Goal: Task Accomplishment & Management: Use online tool/utility

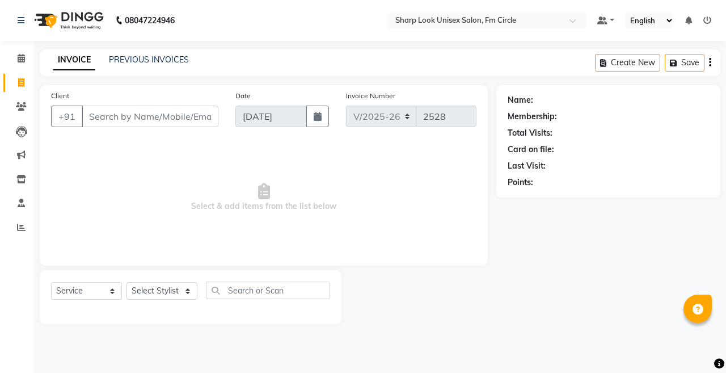
select select "804"
select select "service"
drag, startPoint x: 150, startPoint y: 305, endPoint x: 159, endPoint y: 292, distance: 16.1
click at [157, 297] on div "Select Service Product Membership Package Voucher Prepaid Gift Card Select Styl…" at bounding box center [190, 294] width 279 height 27
click at [159, 292] on select "Select Stylist Admin [PERSON_NAME] [PERSON_NAME] Nisha [PERSON_NAME] Rahul" at bounding box center [162, 291] width 71 height 18
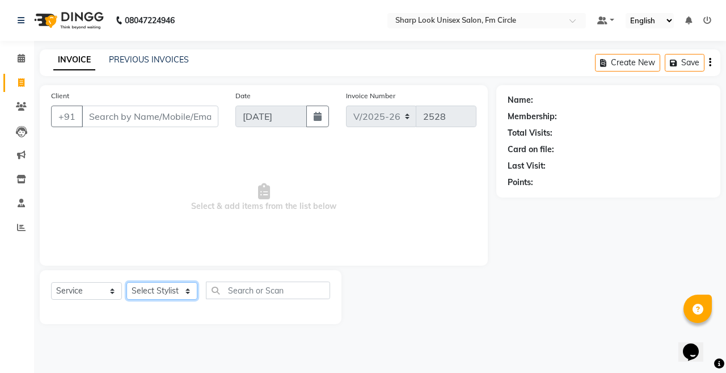
select select "87379"
click at [127, 282] on select "Select Stylist Admin [PERSON_NAME] [PERSON_NAME] Nisha [PERSON_NAME] Rahul" at bounding box center [162, 291] width 71 height 18
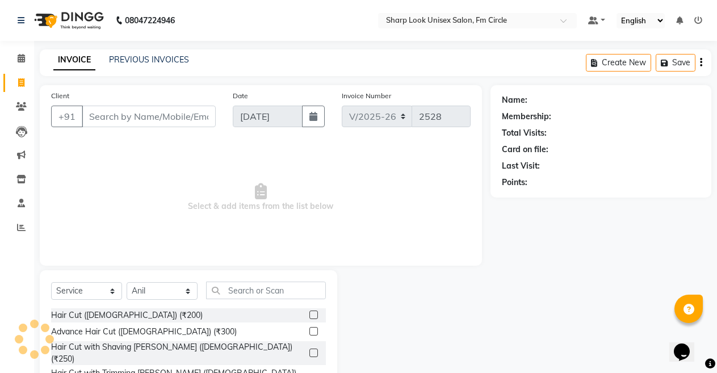
drag, startPoint x: 156, startPoint y: 360, endPoint x: 162, endPoint y: 326, distance: 34.1
click at [155, 367] on div "Hair Cut with Trimming [PERSON_NAME] ([DEMOGRAPHIC_DATA]) (₹250)" at bounding box center [178, 379] width 254 height 24
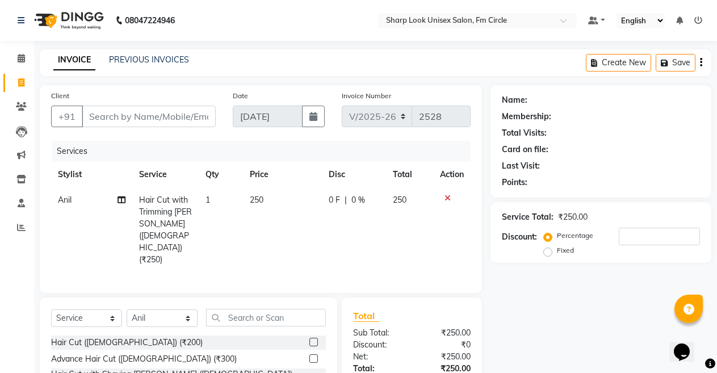
checkbox input "false"
click at [177, 309] on select "Select Stylist Admin [PERSON_NAME] [PERSON_NAME] Nisha [PERSON_NAME] Rahul" at bounding box center [162, 318] width 71 height 18
click at [127, 309] on select "Select Stylist Admin [PERSON_NAME] [PERSON_NAME] Nisha [PERSON_NAME] Rahul" at bounding box center [162, 318] width 71 height 18
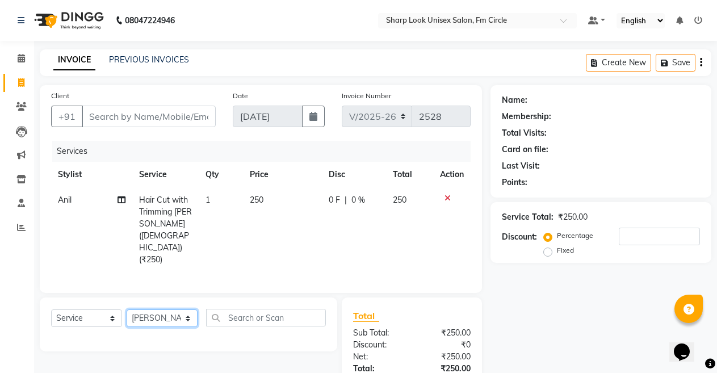
click at [179, 309] on select "Select Stylist Admin [PERSON_NAME] [PERSON_NAME] Nisha [PERSON_NAME] Rahul" at bounding box center [162, 318] width 71 height 18
select select "13317"
click at [127, 309] on select "Select Stylist Admin [PERSON_NAME] [PERSON_NAME] Nisha [PERSON_NAME] Rahul" at bounding box center [162, 318] width 71 height 18
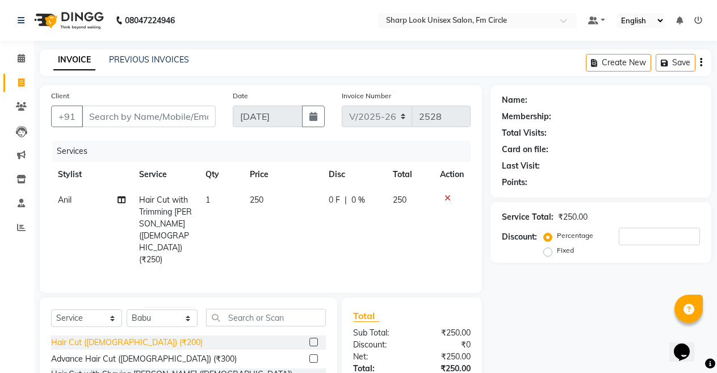
click at [113, 336] on div "Hair Cut ([DEMOGRAPHIC_DATA]) (₹200)" at bounding box center [126, 342] width 151 height 12
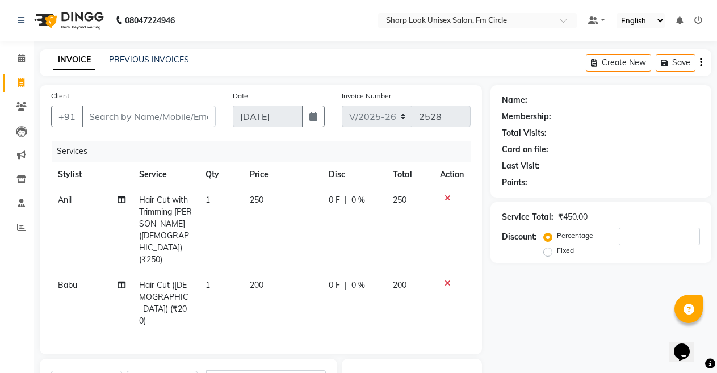
checkbox input "false"
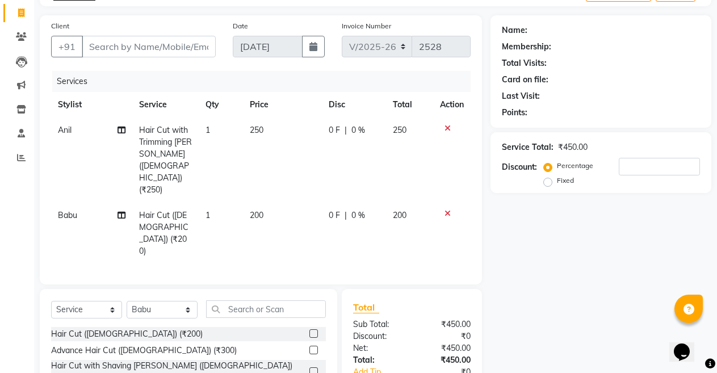
scroll to position [113, 0]
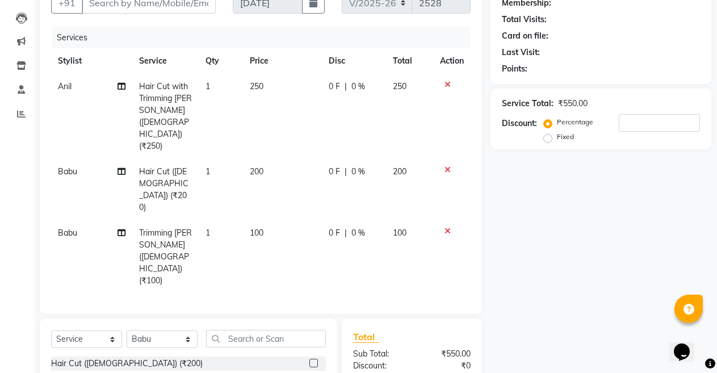
checkbox input "false"
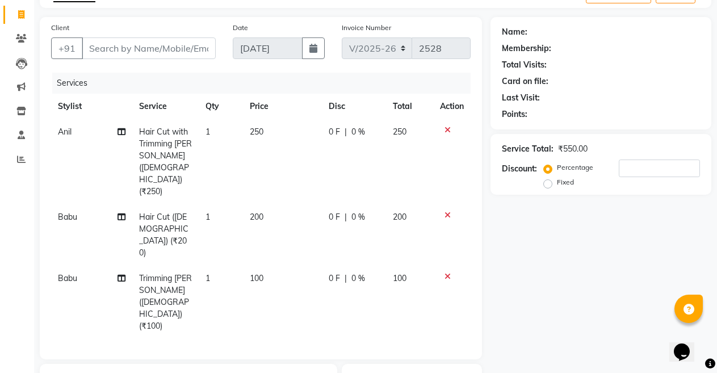
scroll to position [0, 0]
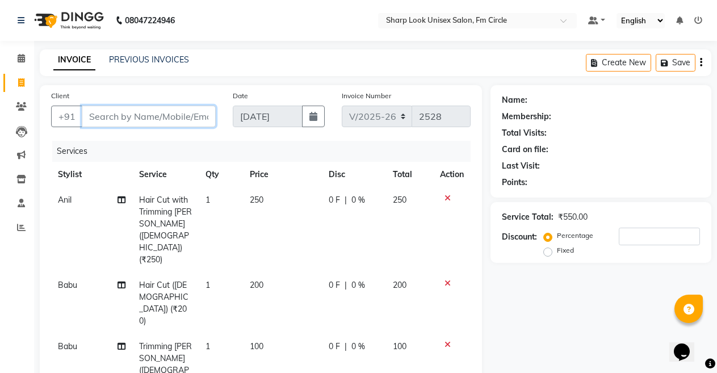
click at [162, 119] on input "Client" at bounding box center [149, 117] width 134 height 22
type input "8"
type input "0"
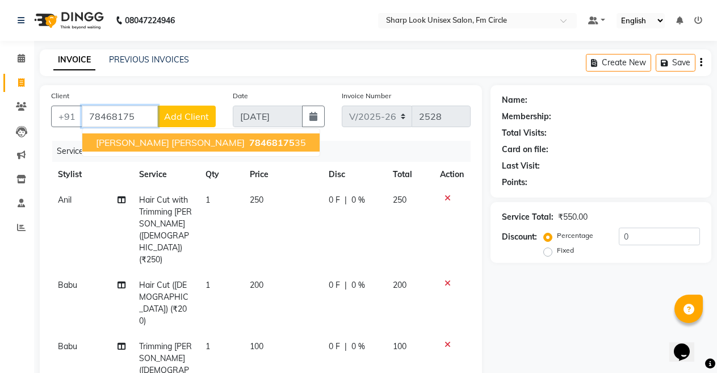
click at [249, 143] on span "78468175" at bounding box center [271, 142] width 45 height 11
type input "7846817535"
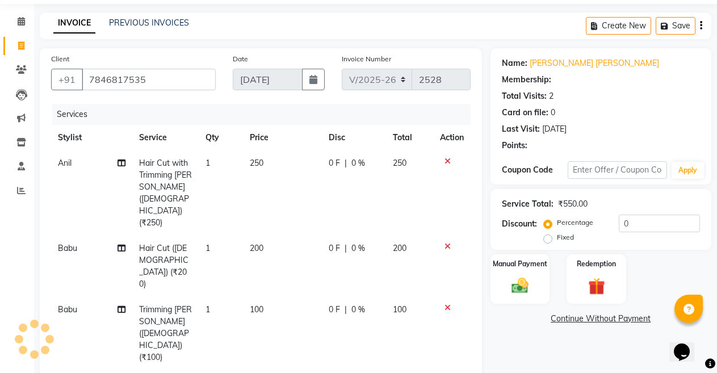
scroll to position [57, 0]
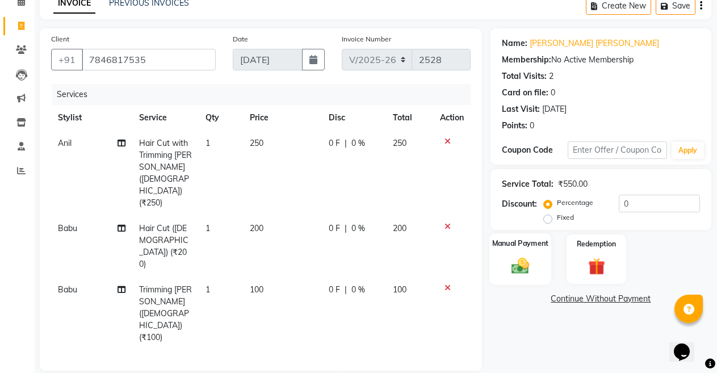
click at [517, 279] on div "Manual Payment" at bounding box center [520, 259] width 62 height 52
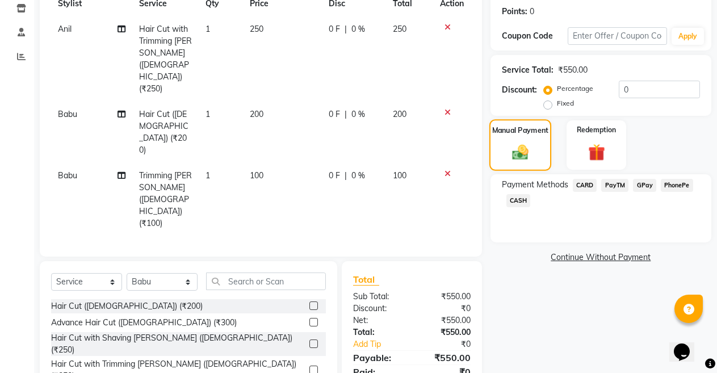
scroll to position [182, 0]
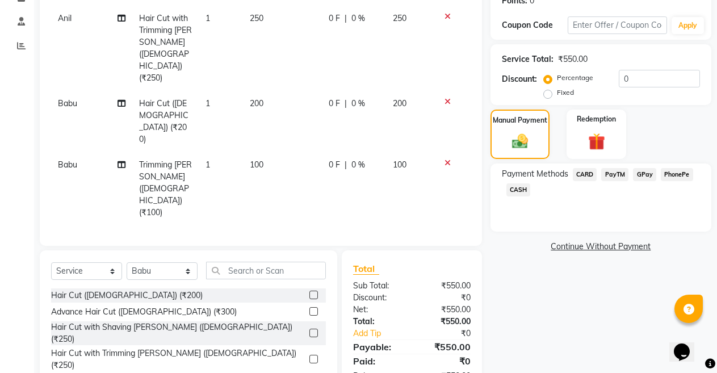
click at [613, 173] on span "PayTM" at bounding box center [614, 174] width 27 height 13
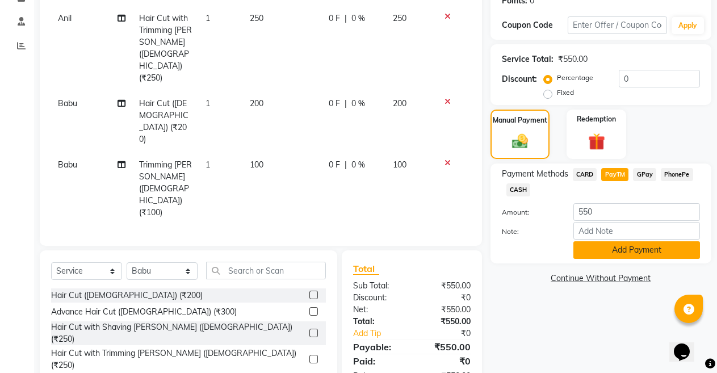
click at [641, 258] on button "Add Payment" at bounding box center [636, 250] width 127 height 18
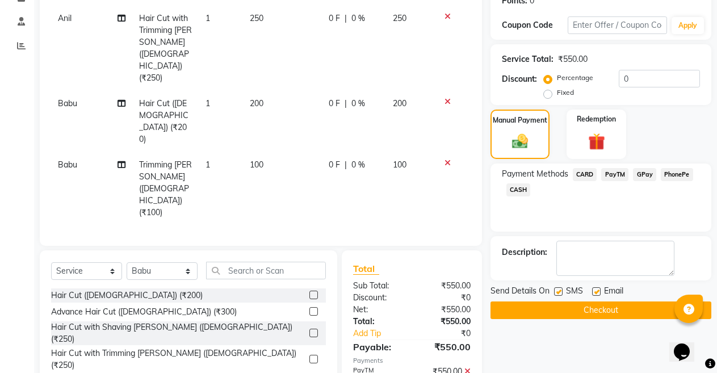
click at [596, 289] on label at bounding box center [596, 291] width 9 height 9
click at [596, 289] on input "checkbox" at bounding box center [595, 291] width 7 height 7
checkbox input "false"
click at [595, 312] on button "Checkout" at bounding box center [600, 310] width 221 height 18
